Goal: Navigation & Orientation: Find specific page/section

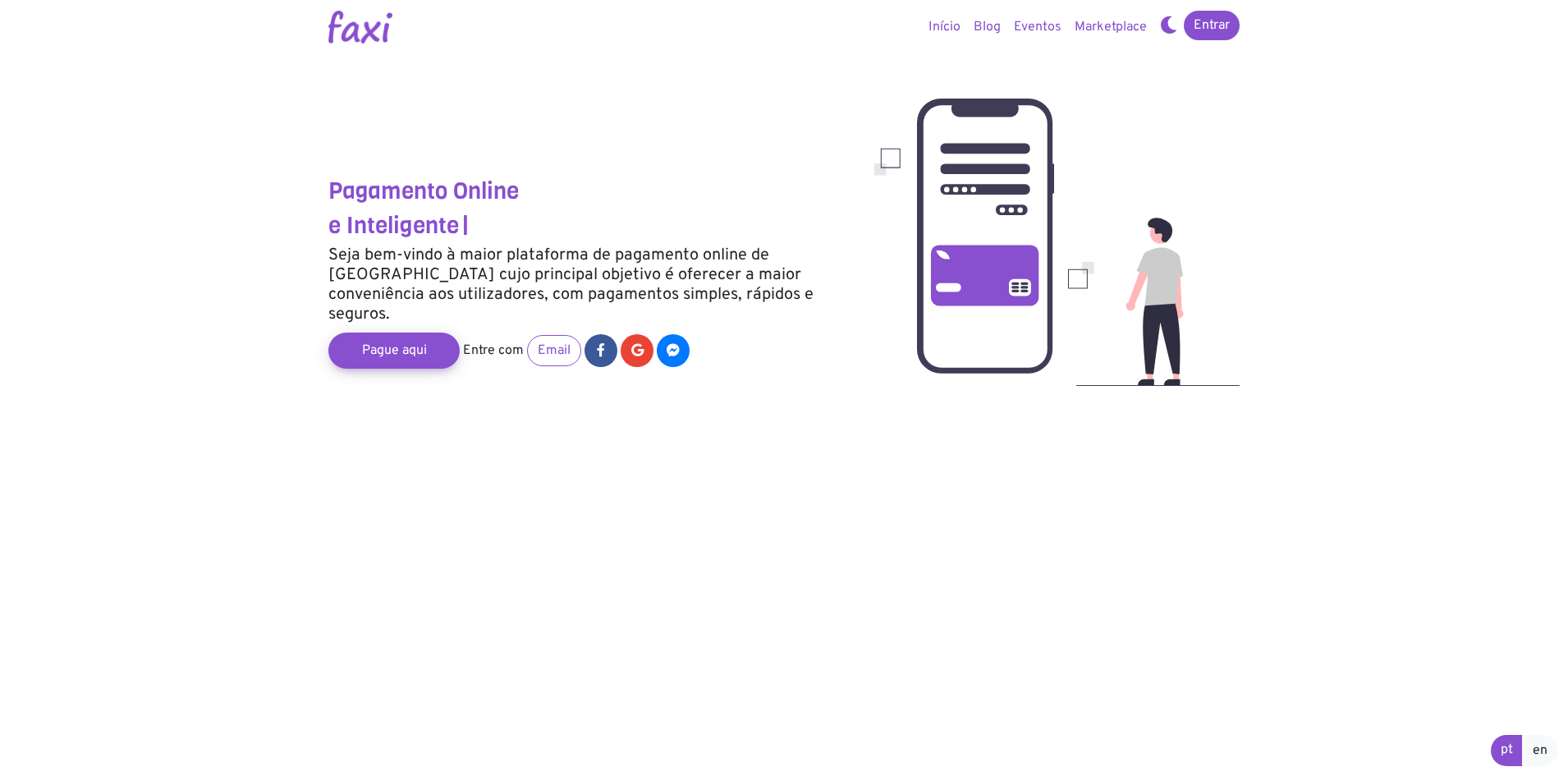
click at [1105, 22] on link "Marketplace" at bounding box center [1110, 27] width 86 height 33
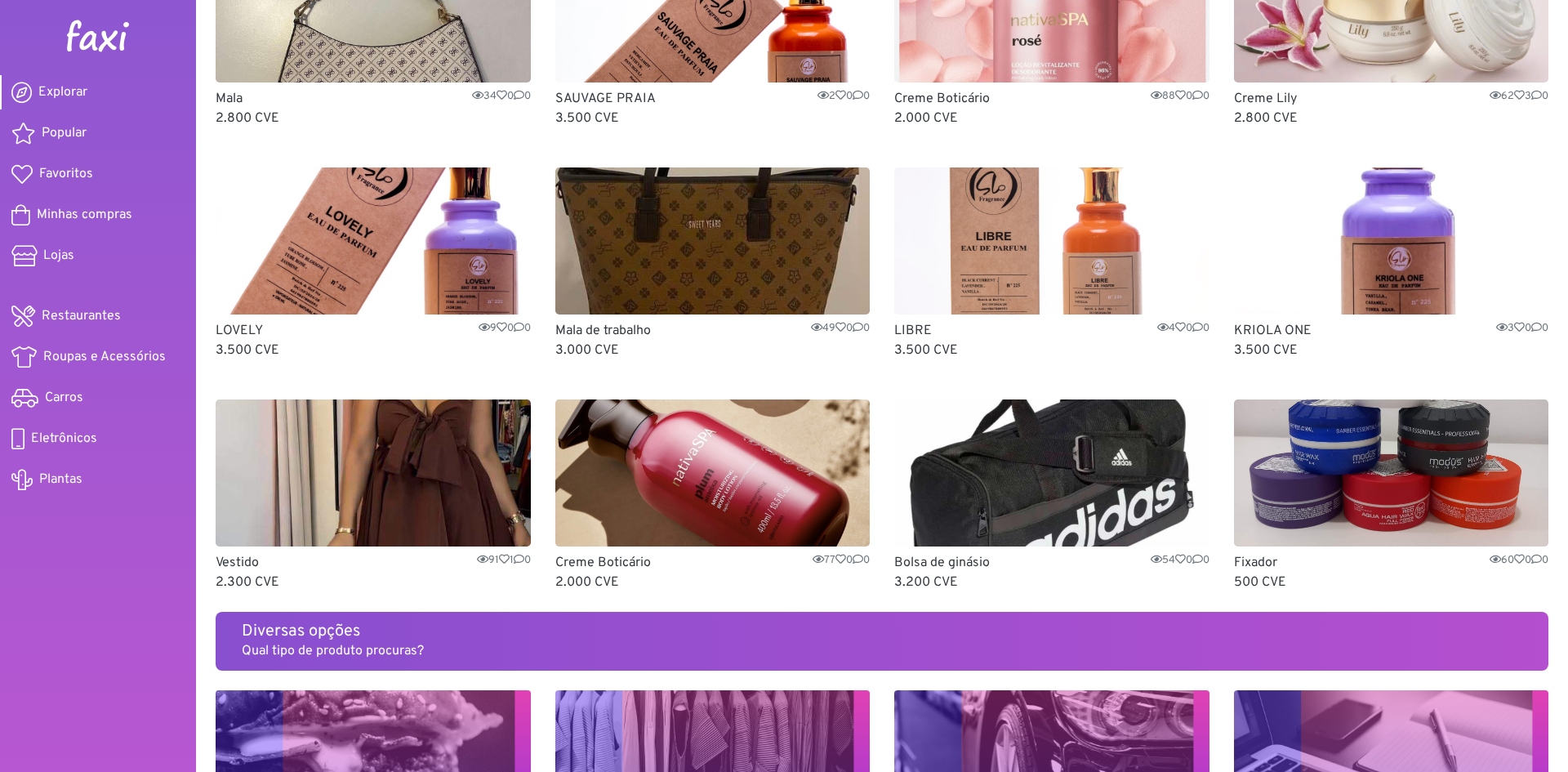
scroll to position [161, 0]
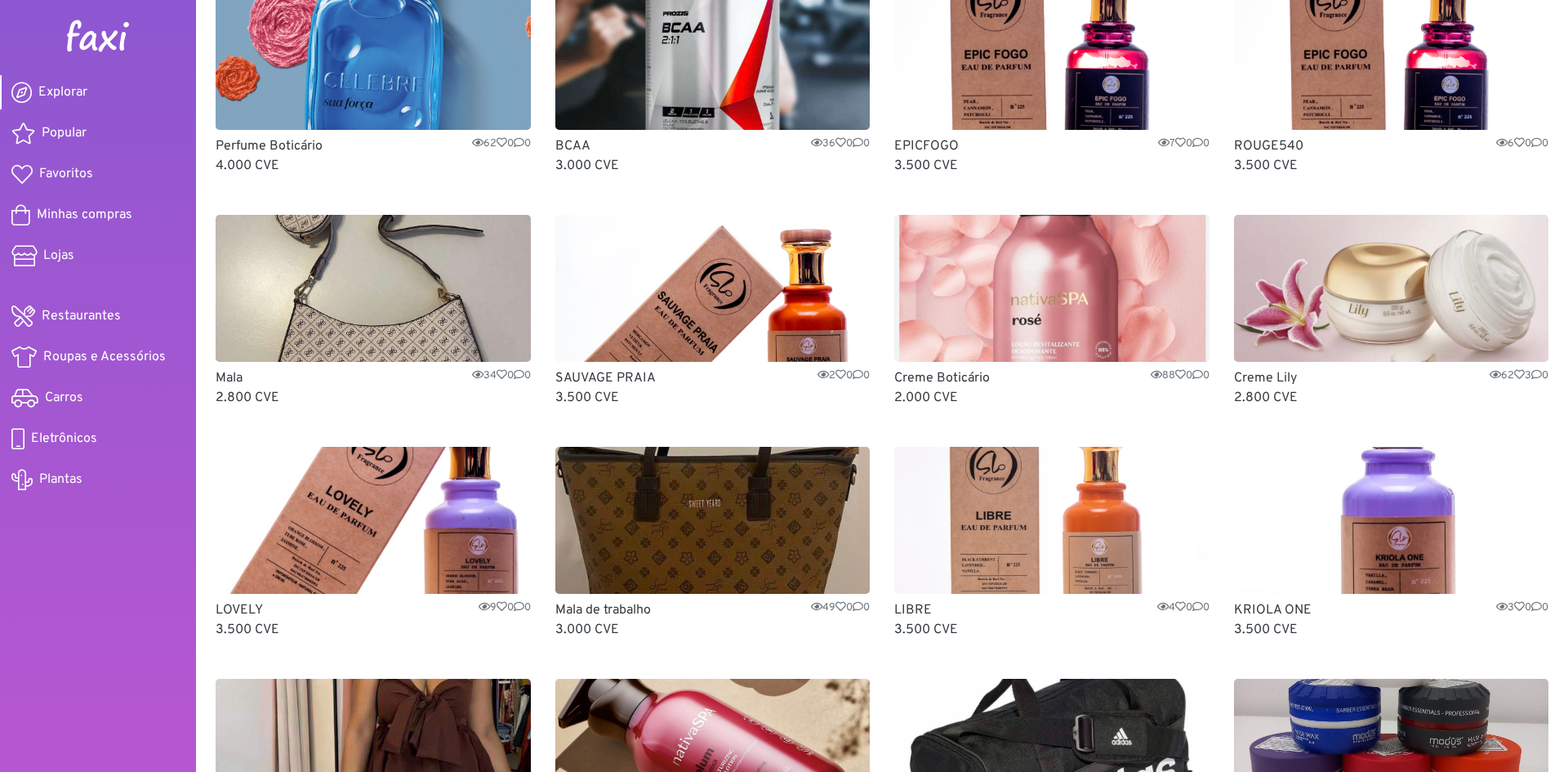
click at [101, 311] on span "Restaurantes" at bounding box center [81, 317] width 79 height 20
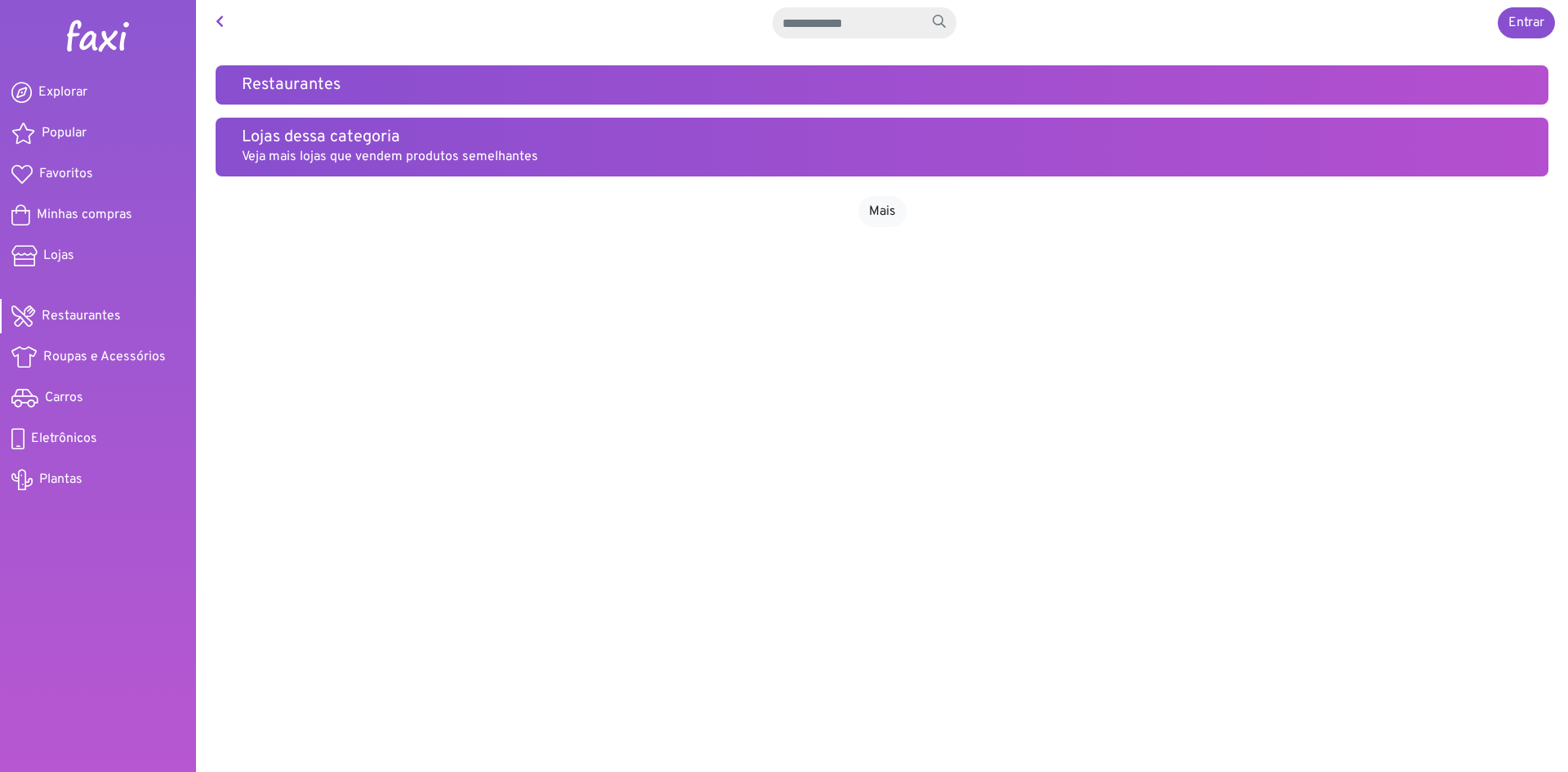
click at [106, 356] on span "Roupas e Acessórios" at bounding box center [104, 357] width 122 height 20
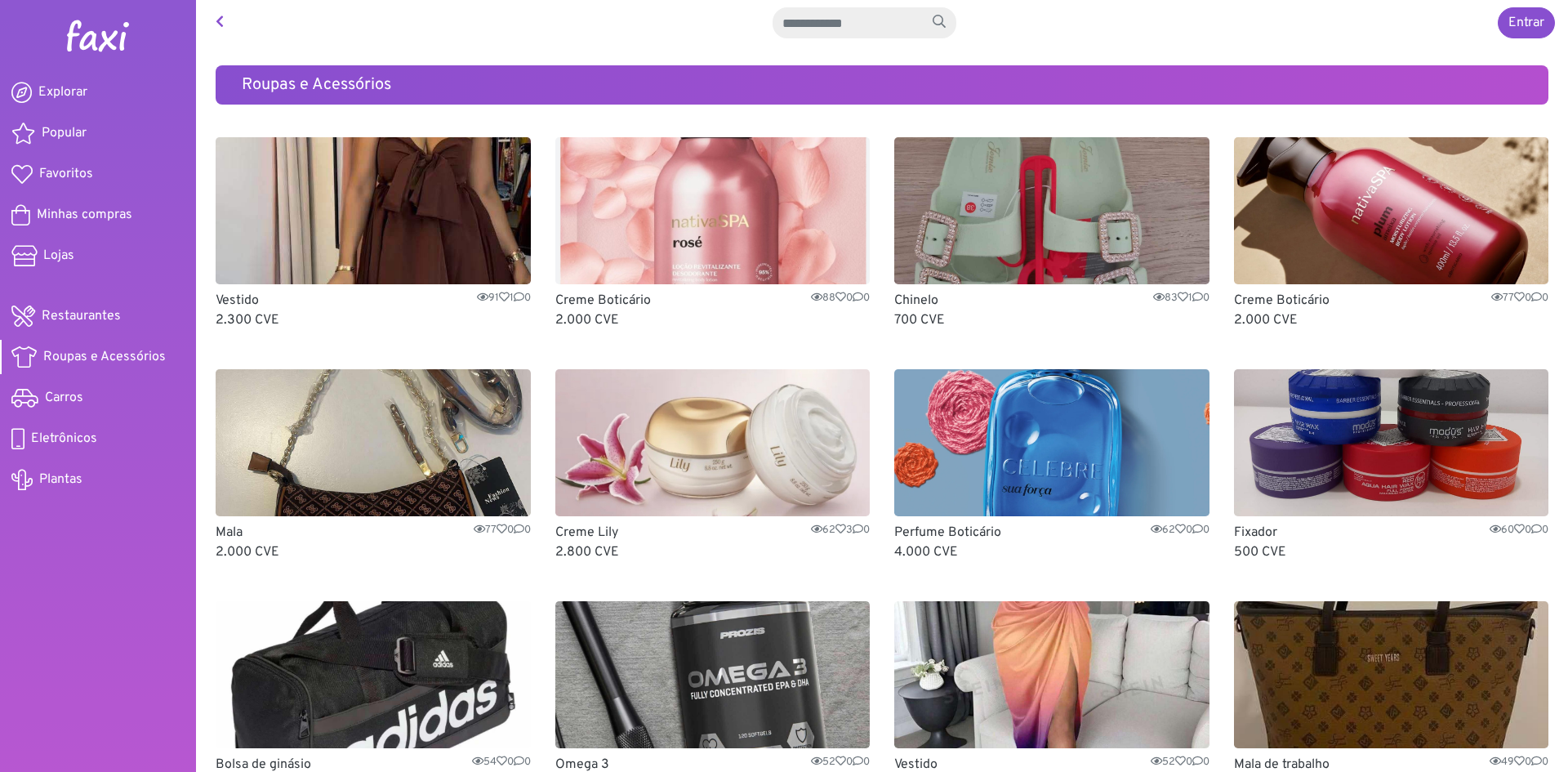
click at [85, 439] on span "Eletrônicos" at bounding box center [64, 439] width 66 height 20
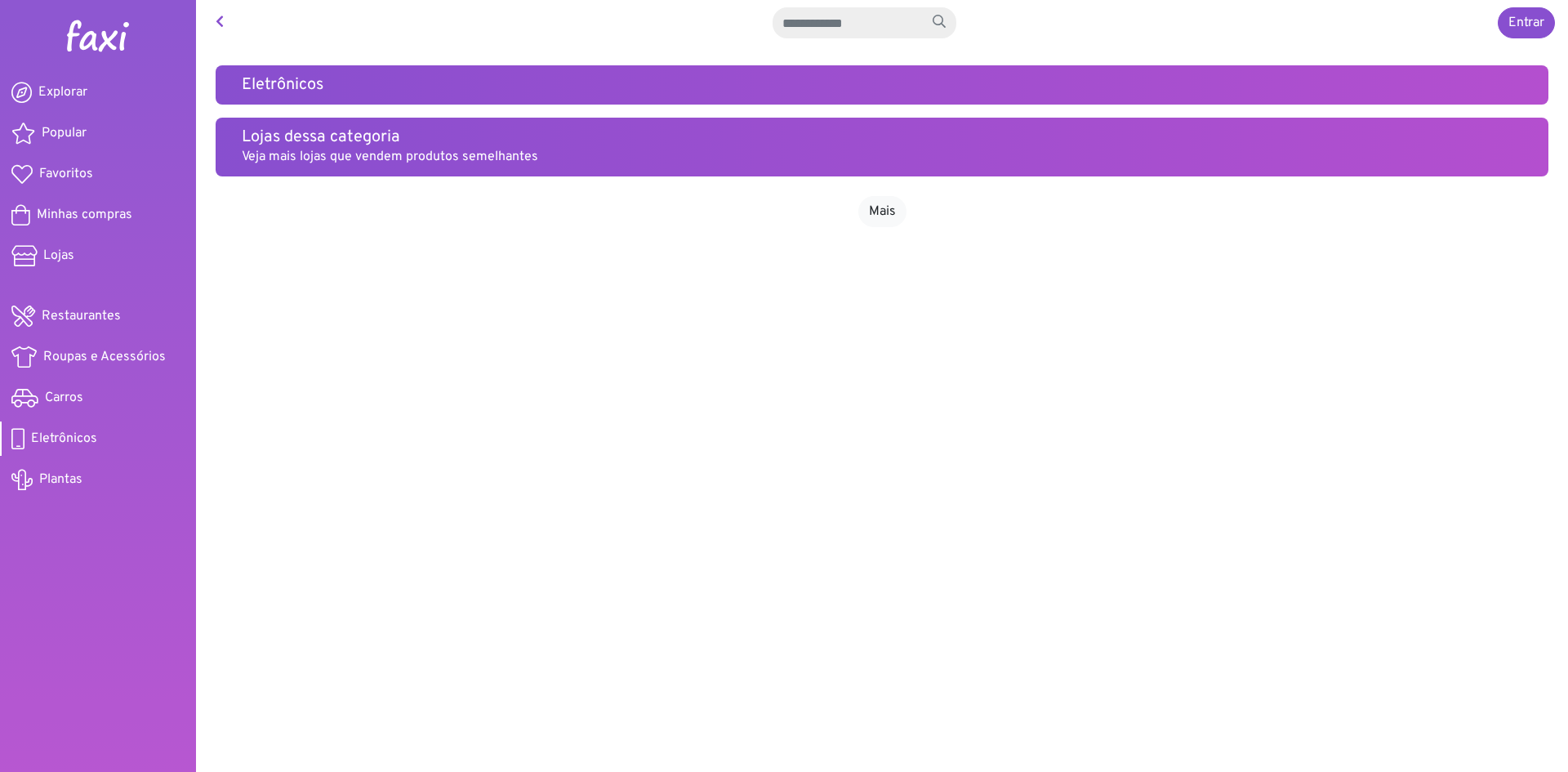
click at [60, 479] on span "Plantas" at bounding box center [60, 479] width 43 height 20
click at [66, 131] on span "Popular" at bounding box center [64, 133] width 45 height 20
